Goal: Task Accomplishment & Management: Manage account settings

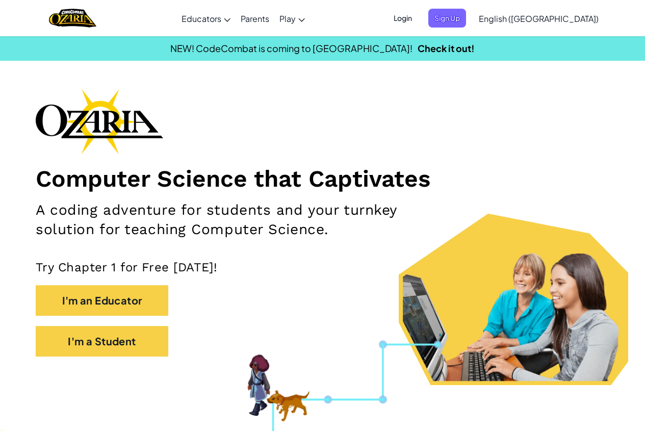
click at [418, 17] on span "Login" at bounding box center [402, 18] width 31 height 19
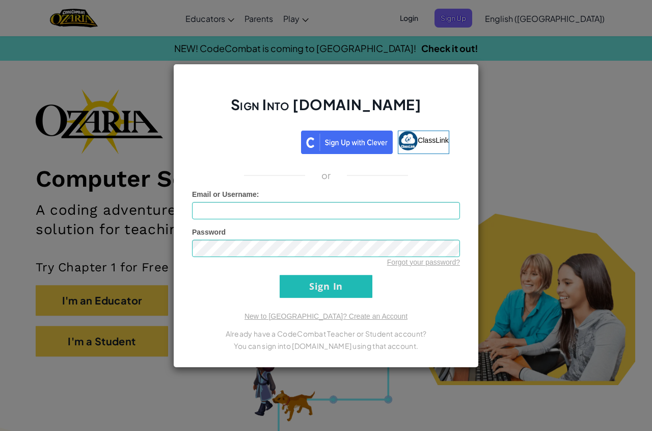
click at [338, 200] on div "Email or Username :" at bounding box center [326, 204] width 268 height 30
click at [336, 209] on input "Email or Username :" at bounding box center [326, 210] width 268 height 17
type input "AlexO6741"
click at [280, 275] on input "Sign In" at bounding box center [326, 286] width 93 height 23
